Goal: Task Accomplishment & Management: Manage account settings

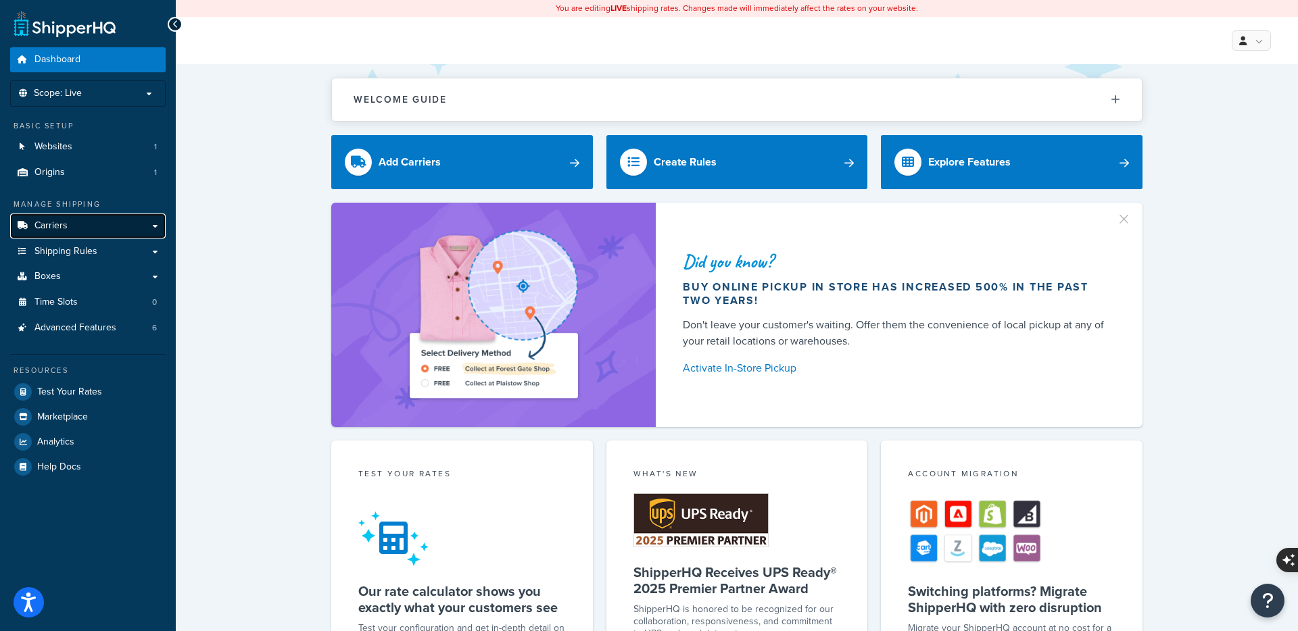
click at [50, 228] on span "Carriers" at bounding box center [50, 225] width 33 height 11
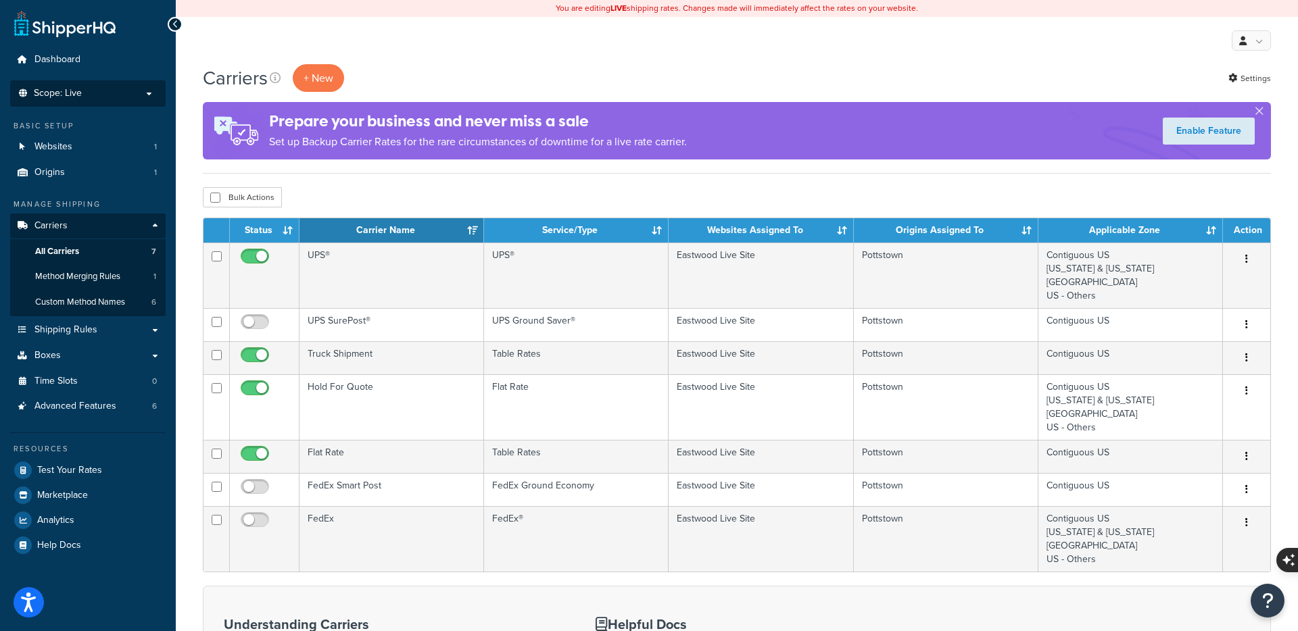
click at [143, 94] on p "Scope: Live" at bounding box center [87, 93] width 143 height 11
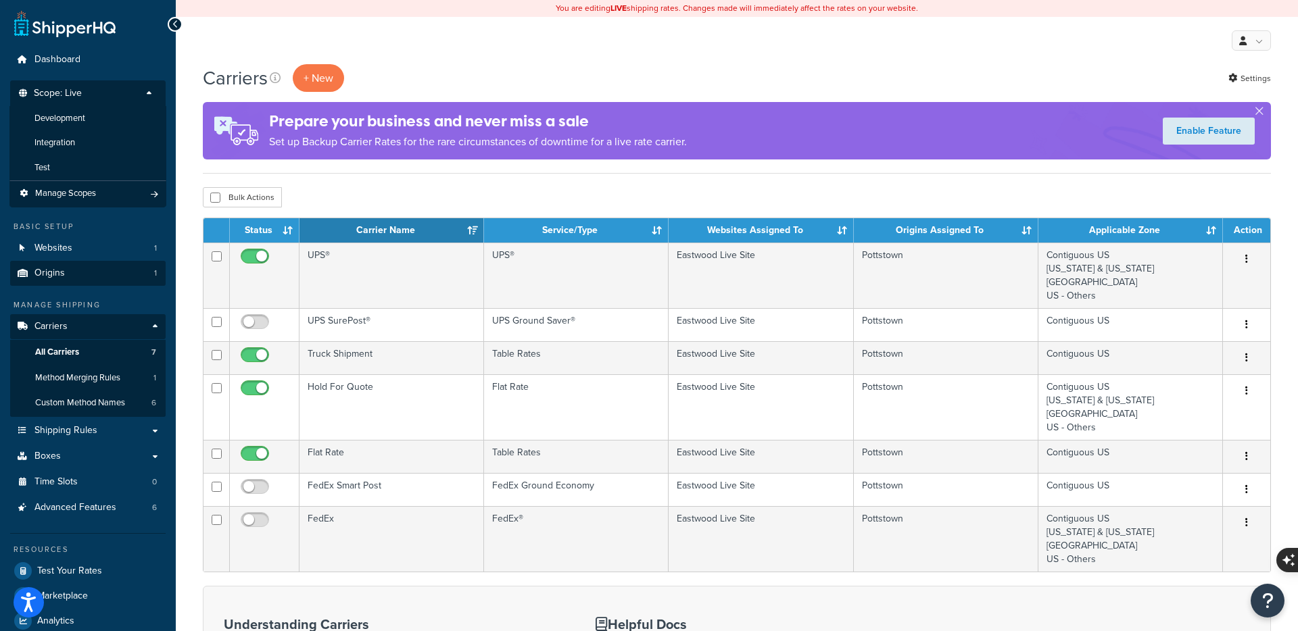
click at [101, 172] on li "Test" at bounding box center [87, 167] width 157 height 25
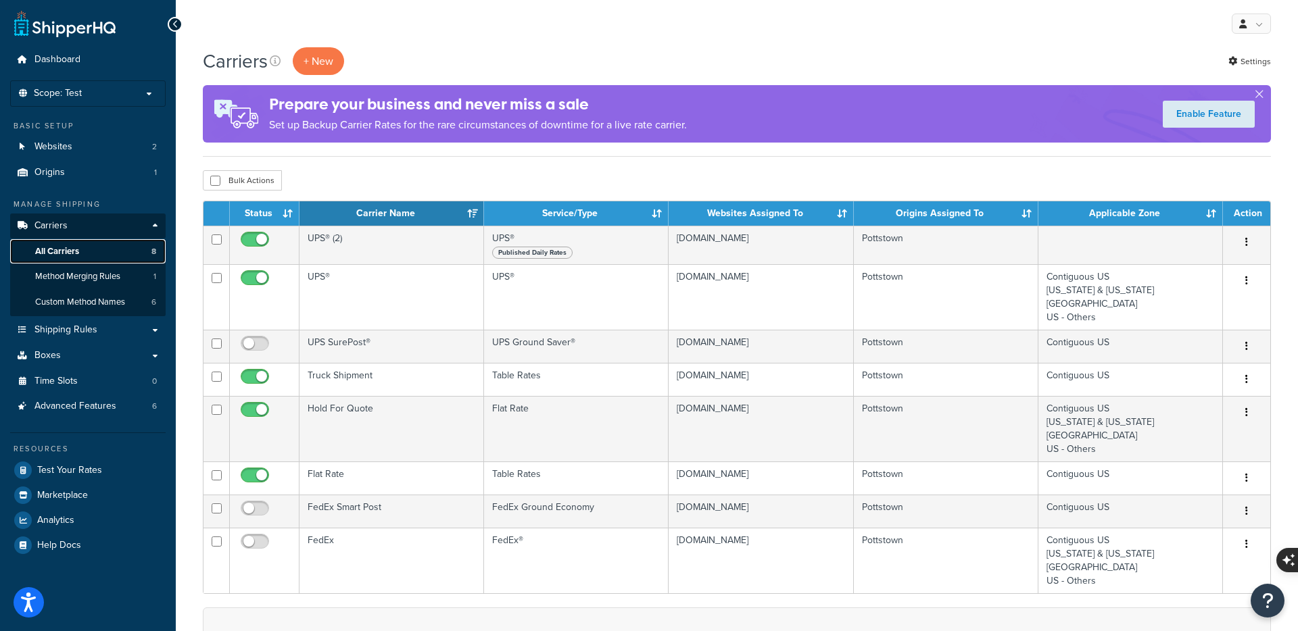
click at [73, 251] on span "All Carriers" at bounding box center [57, 251] width 44 height 11
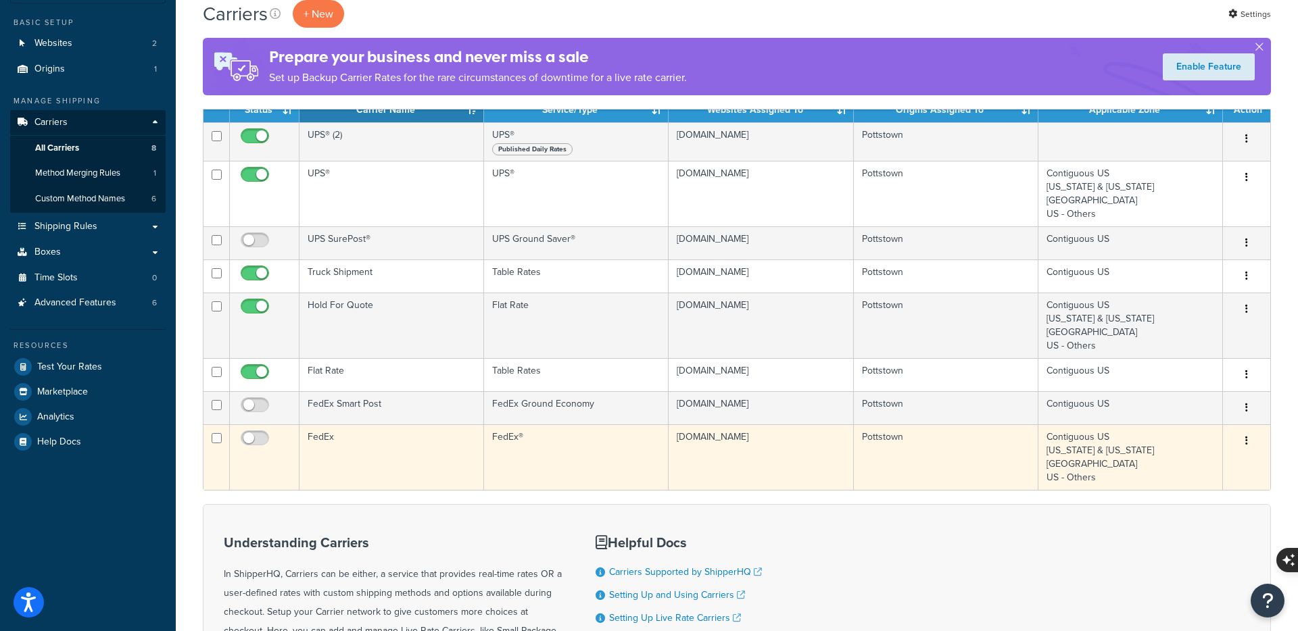
scroll to position [80, 0]
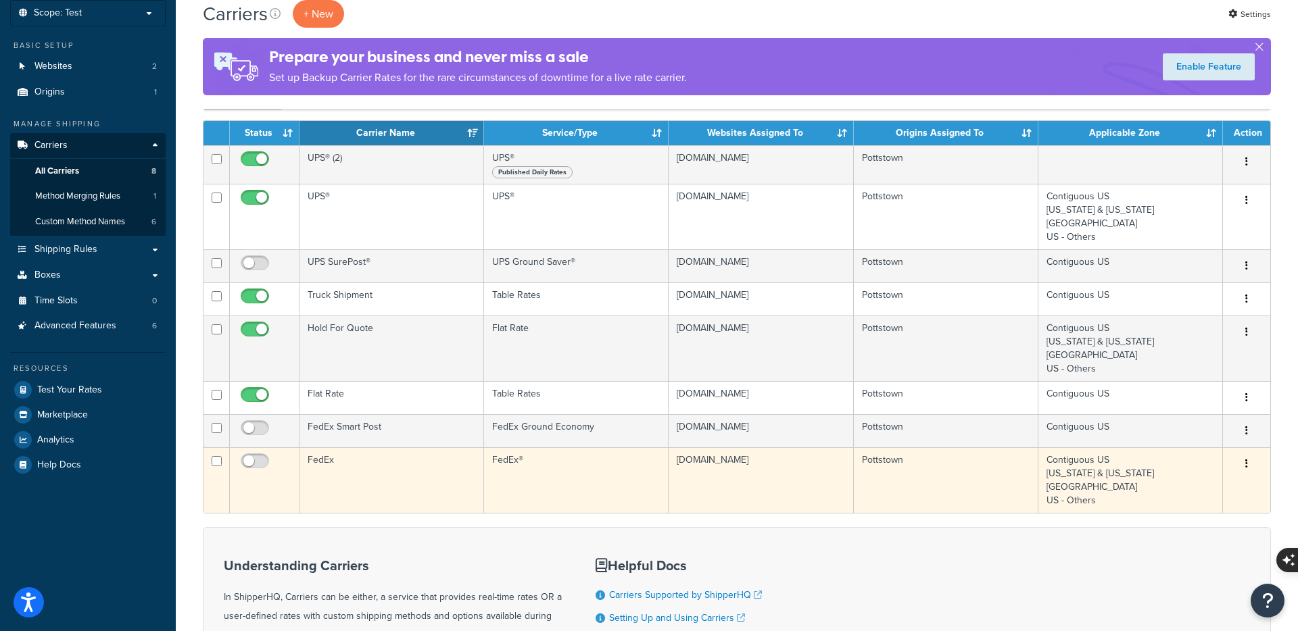
click at [1249, 466] on button "button" at bounding box center [1246, 465] width 19 height 22
click at [1203, 489] on link "Edit" at bounding box center [1191, 493] width 107 height 28
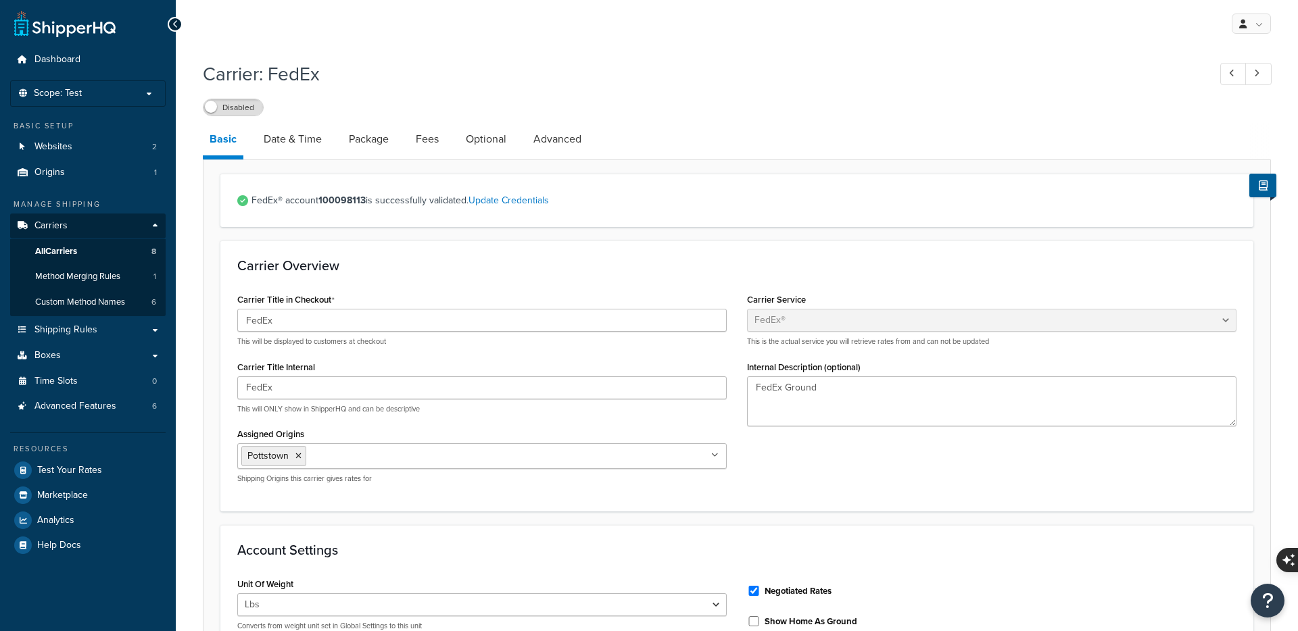
select select "fedEx"
select select "REGULAR_PICKUP"
select select "YOUR_PACKAGING"
click at [176, 26] on icon at bounding box center [175, 24] width 6 height 9
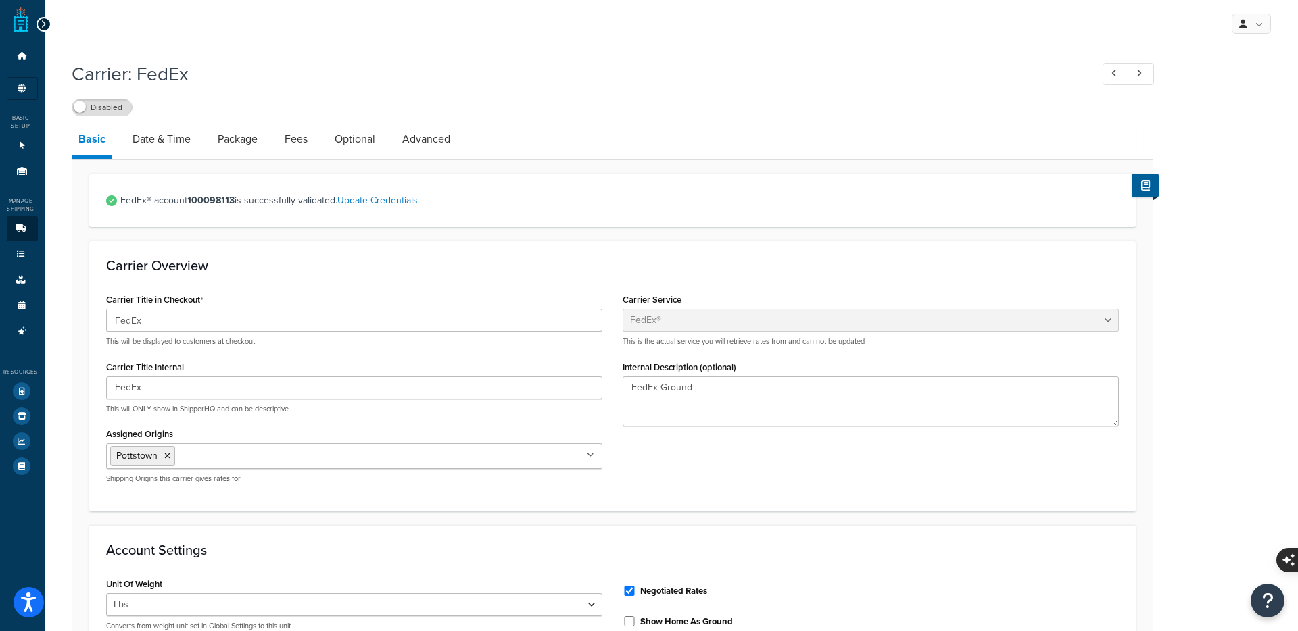
click at [41, 26] on icon at bounding box center [44, 24] width 6 height 9
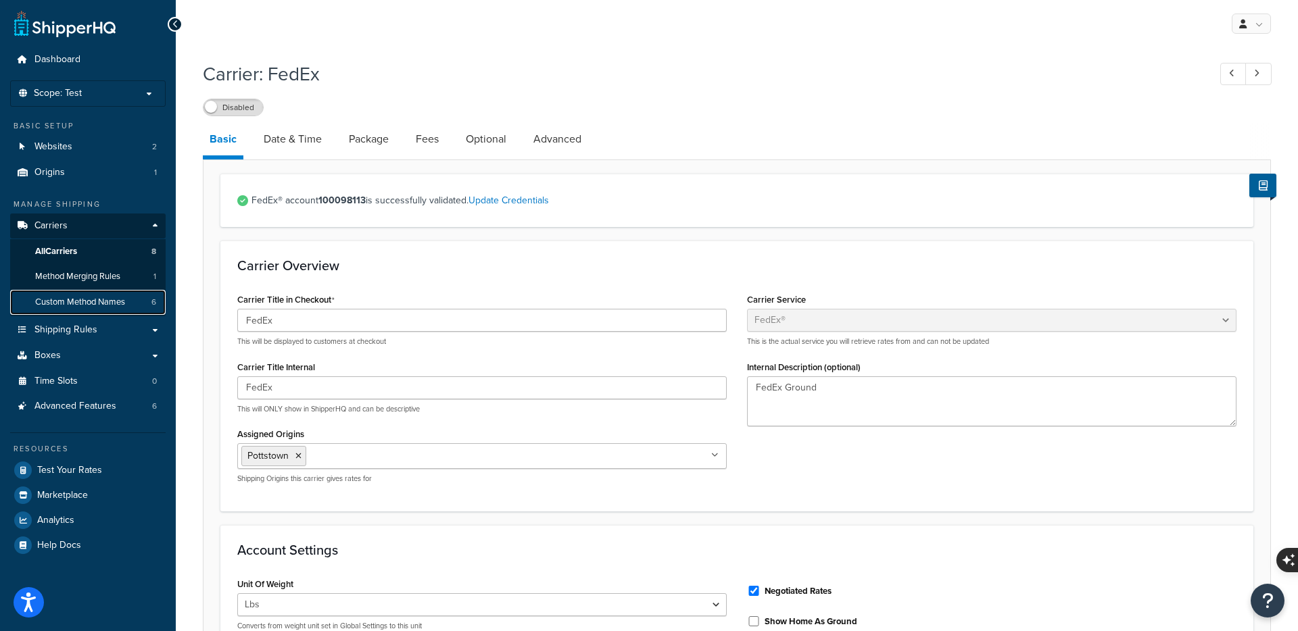
click at [96, 308] on link "Custom Method Names 6" at bounding box center [87, 302] width 155 height 25
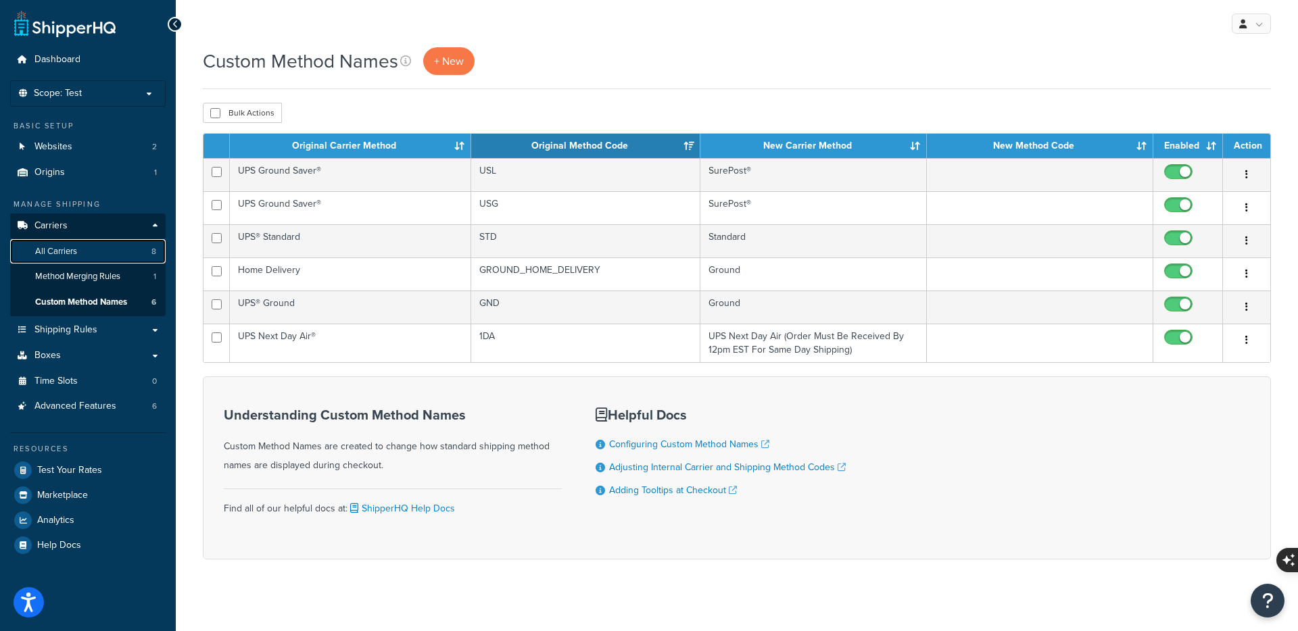
click at [57, 247] on span "All Carriers" at bounding box center [56, 251] width 42 height 11
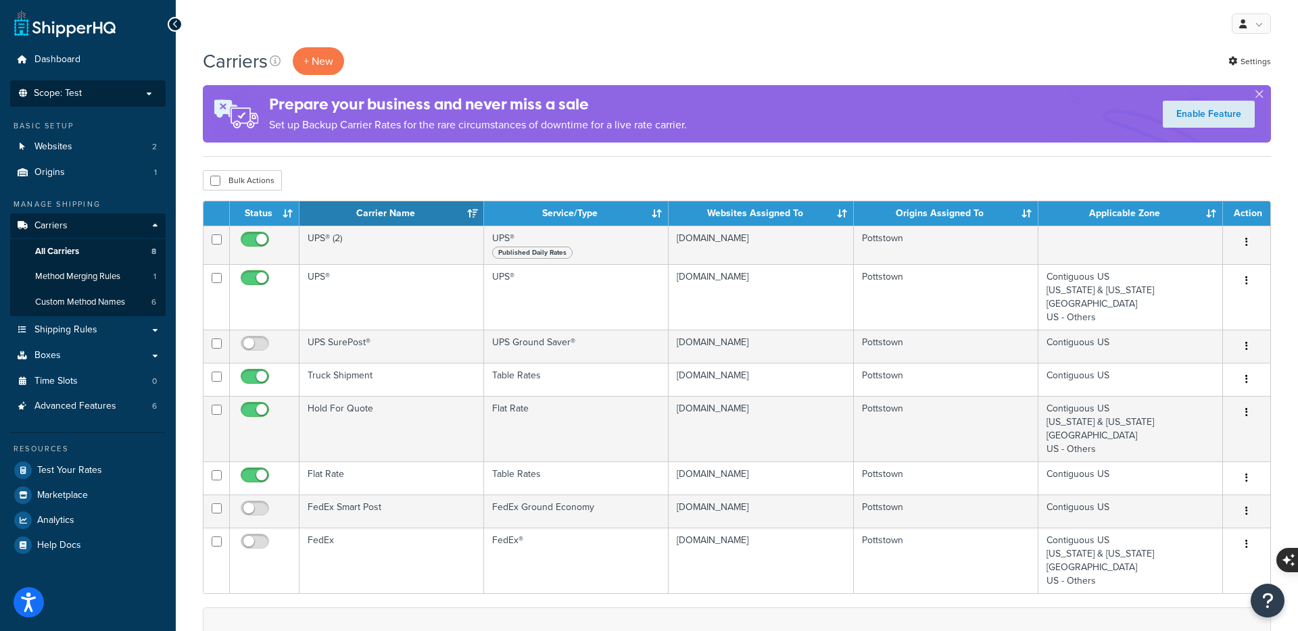
click at [80, 97] on span "Scope: Test" at bounding box center [58, 93] width 48 height 11
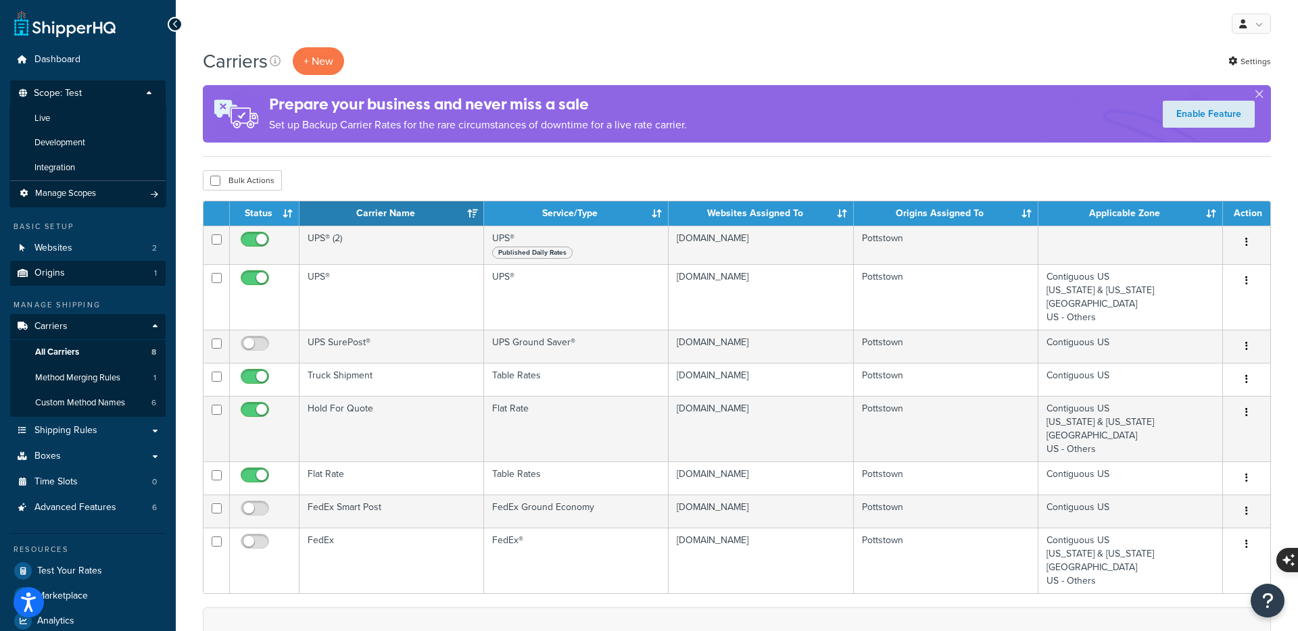
click at [64, 170] on span "Integration" at bounding box center [54, 167] width 41 height 11
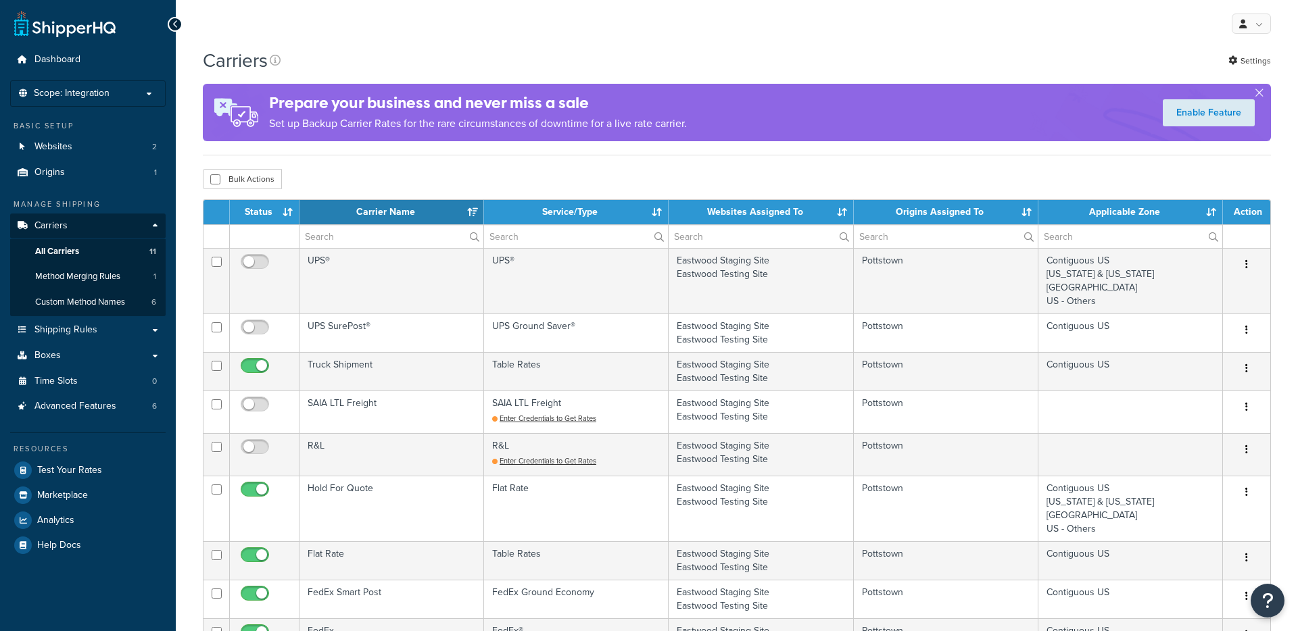
select select "15"
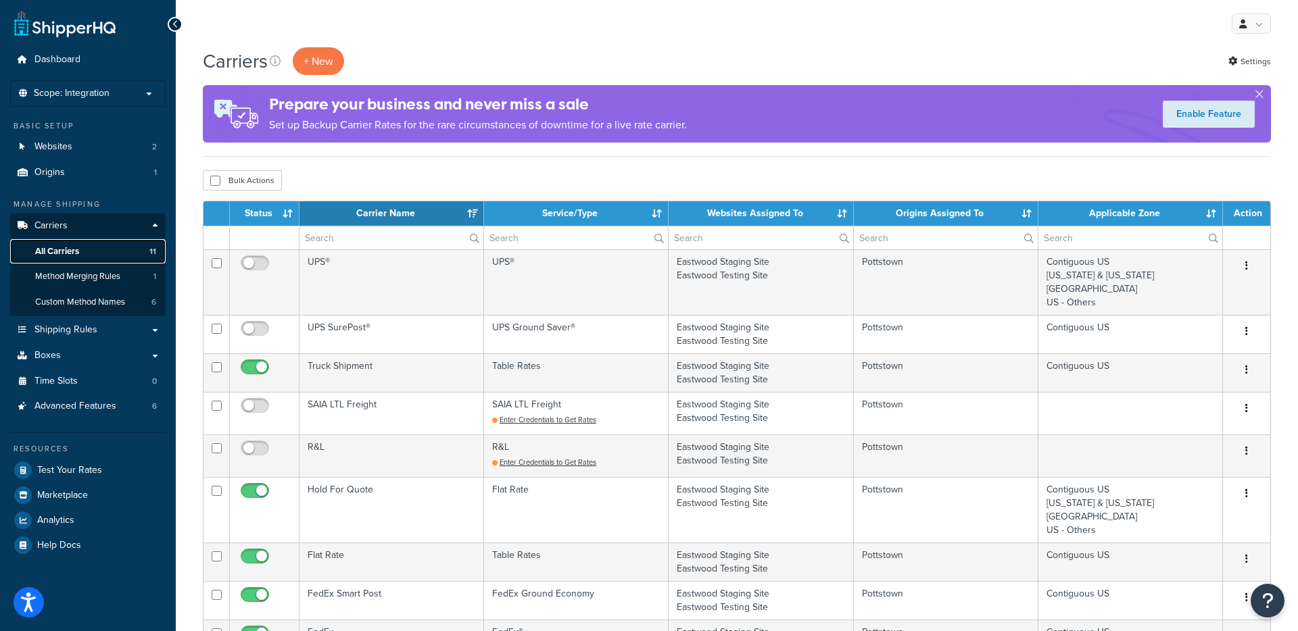
click at [59, 249] on span "All Carriers" at bounding box center [57, 251] width 44 height 11
select select "15"
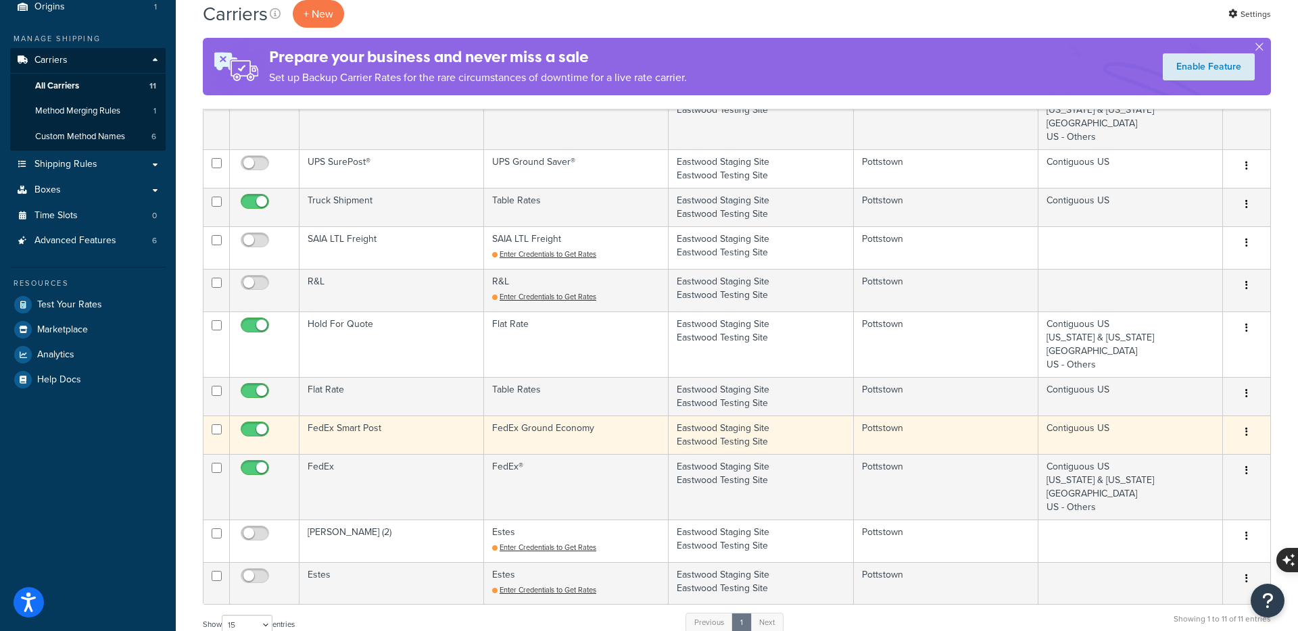
scroll to position [160, 0]
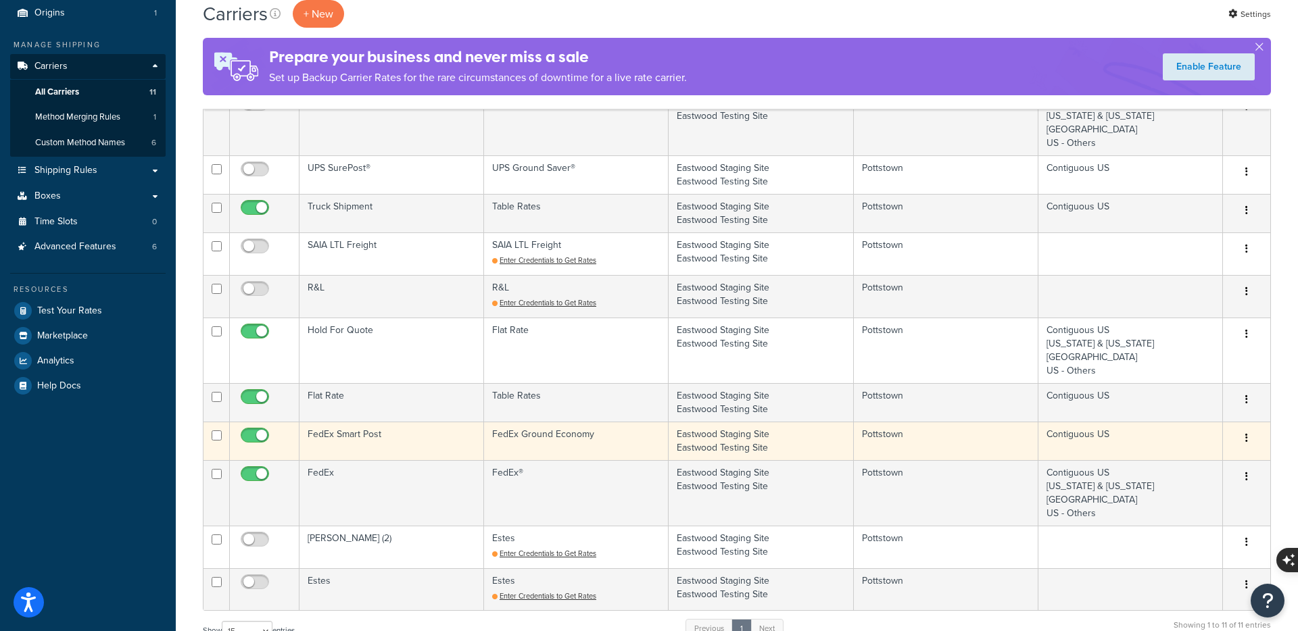
click at [1251, 439] on button "button" at bounding box center [1246, 439] width 19 height 22
click at [1189, 473] on link "Edit" at bounding box center [1191, 466] width 107 height 28
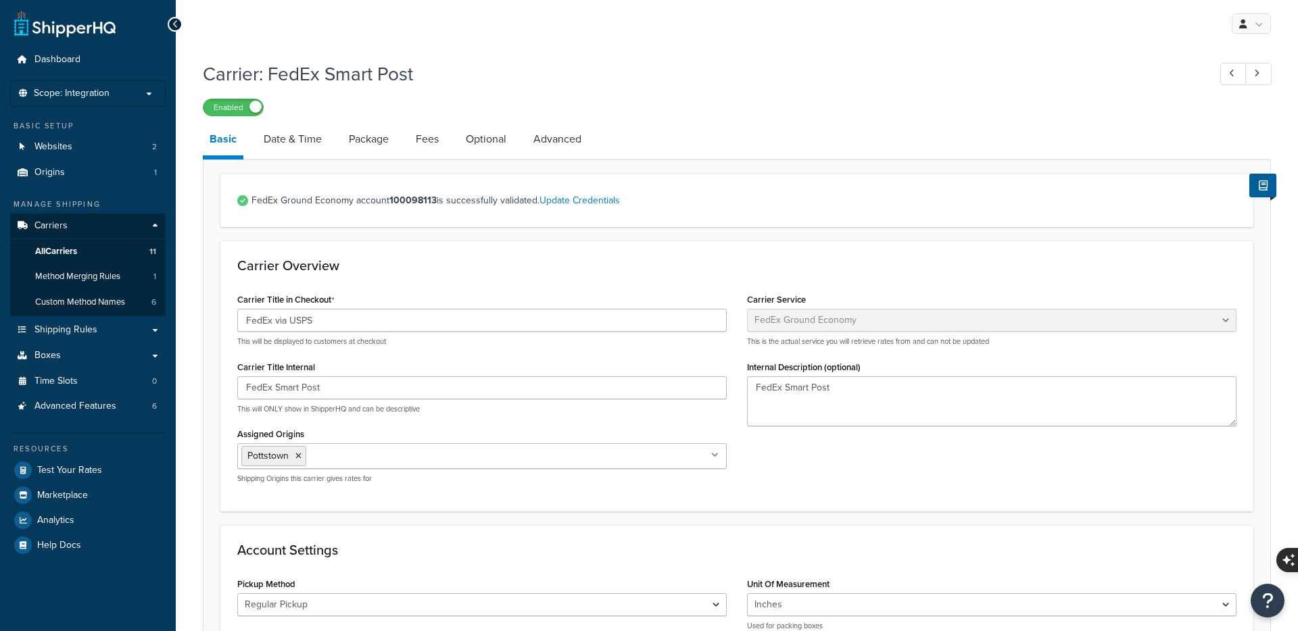
select select "smartPost"
select select "REGULAR_PICKUP"
select select "YOUR_PACKAGING"
